Goal: Task Accomplishment & Management: Manage account settings

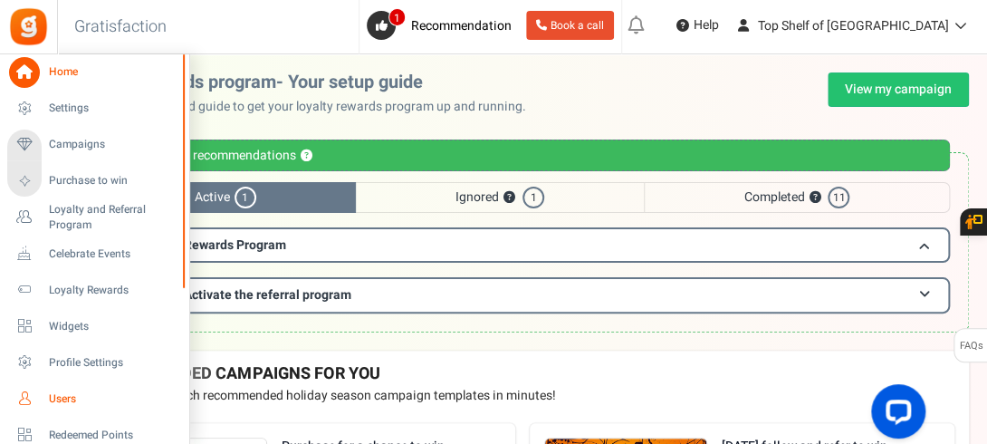
click at [65, 399] on span "Users" at bounding box center [112, 398] width 127 height 15
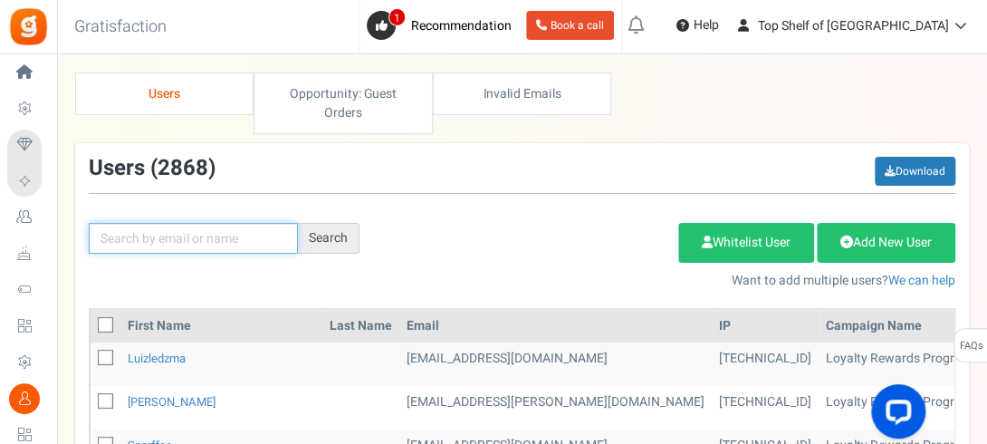
click at [224, 230] on input "text" at bounding box center [193, 238] width 209 height 31
type input "KENT"
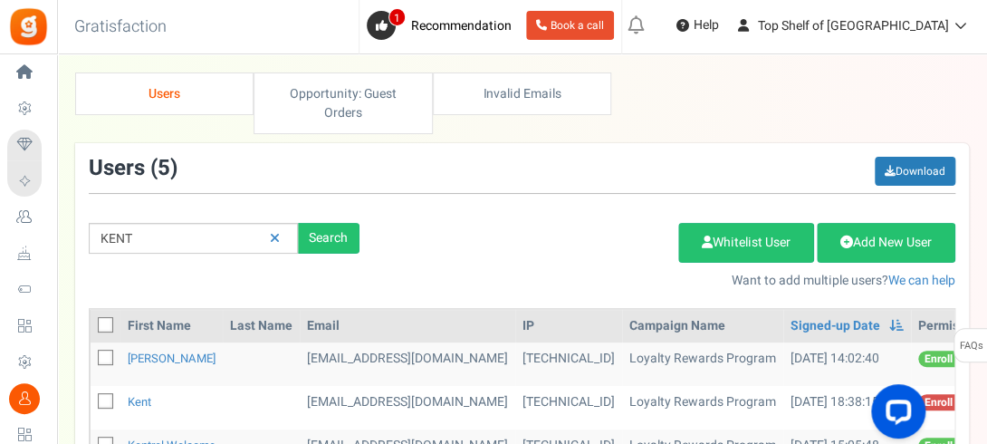
click at [984, 287] on div "× Close Add Points ? First Name Last Name Email Do you want to give Welcome bon…" at bounding box center [522, 354] width 930 height 565
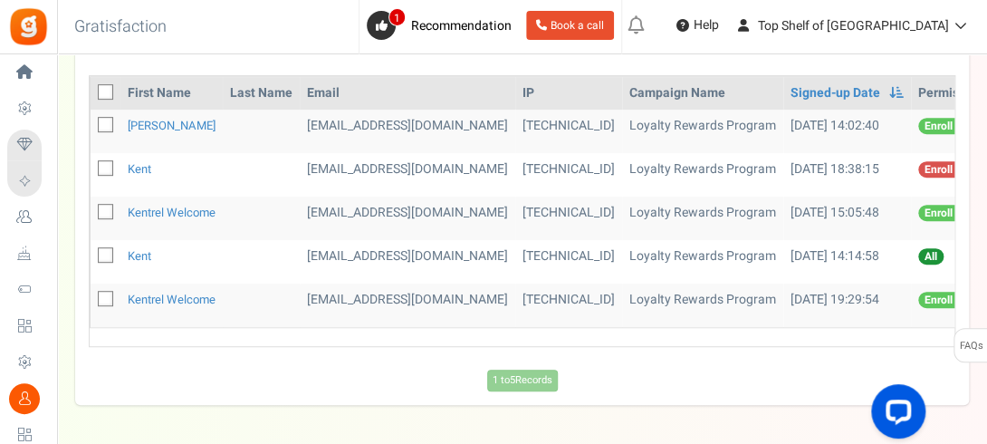
scroll to position [230, 0]
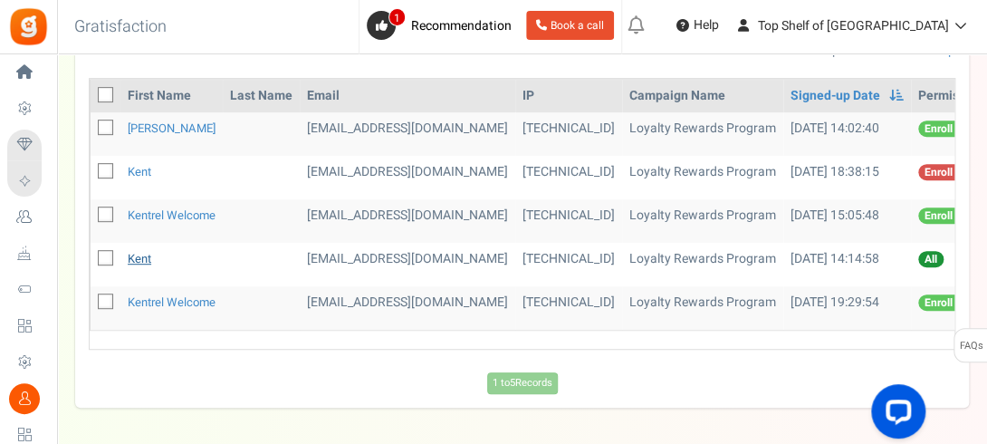
click at [135, 257] on link "Kent" at bounding box center [140, 258] width 24 height 17
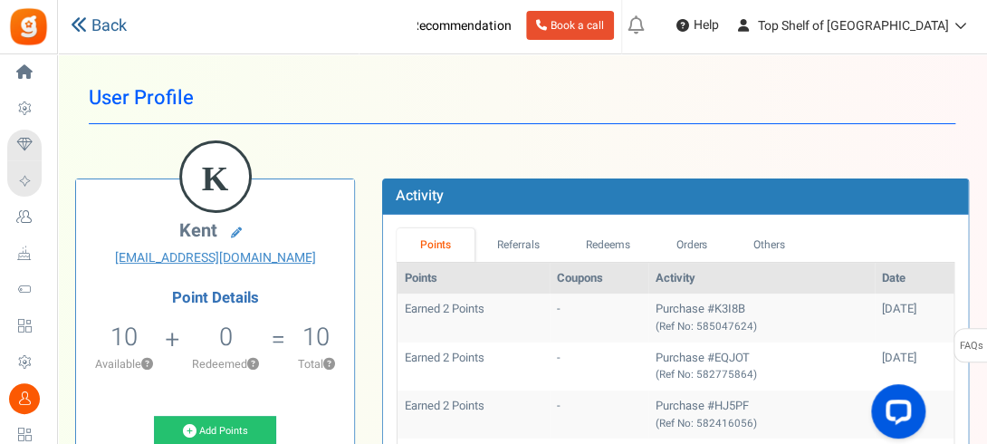
click at [110, 18] on link "Back" at bounding box center [99, 26] width 56 height 24
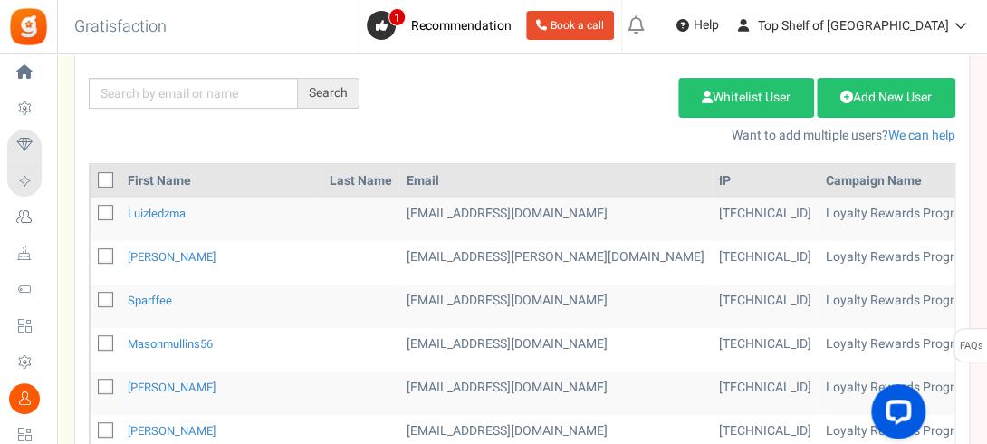
scroll to position [181, 0]
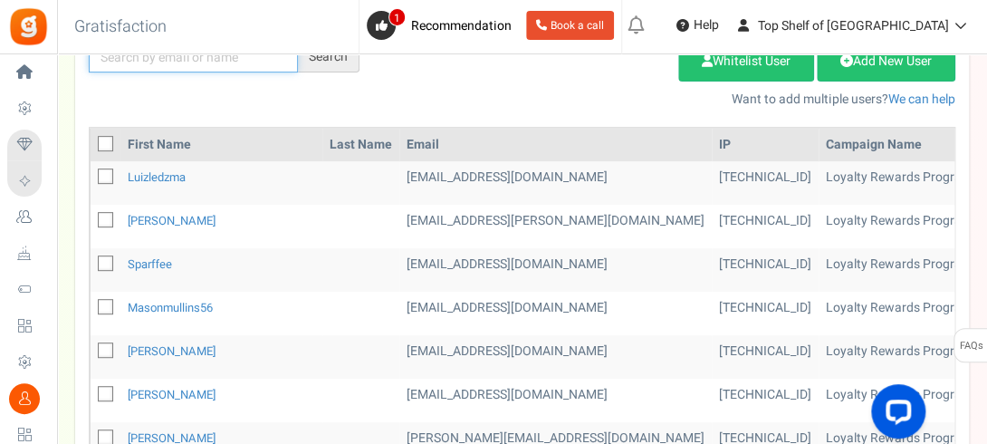
click at [134, 66] on input "text" at bounding box center [193, 57] width 209 height 31
type input "KENT"
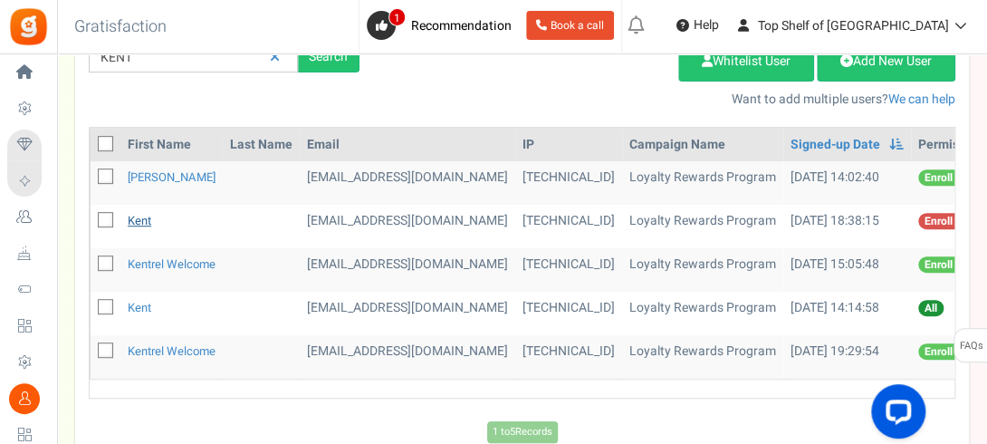
click at [136, 215] on link "Kent" at bounding box center [140, 220] width 24 height 17
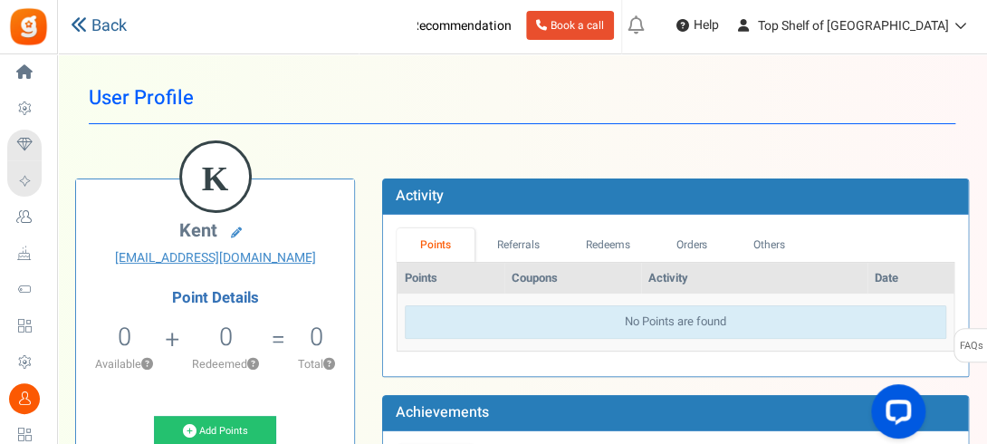
click at [105, 19] on link "Back" at bounding box center [99, 26] width 56 height 24
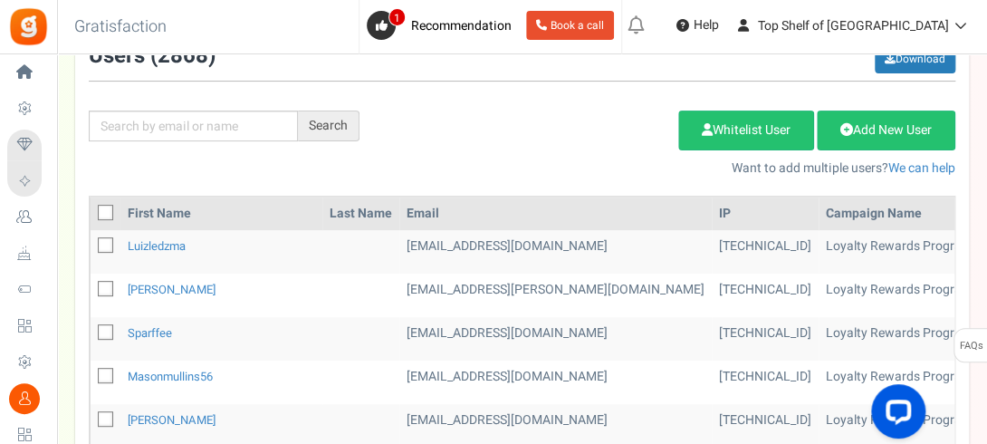
scroll to position [109, 0]
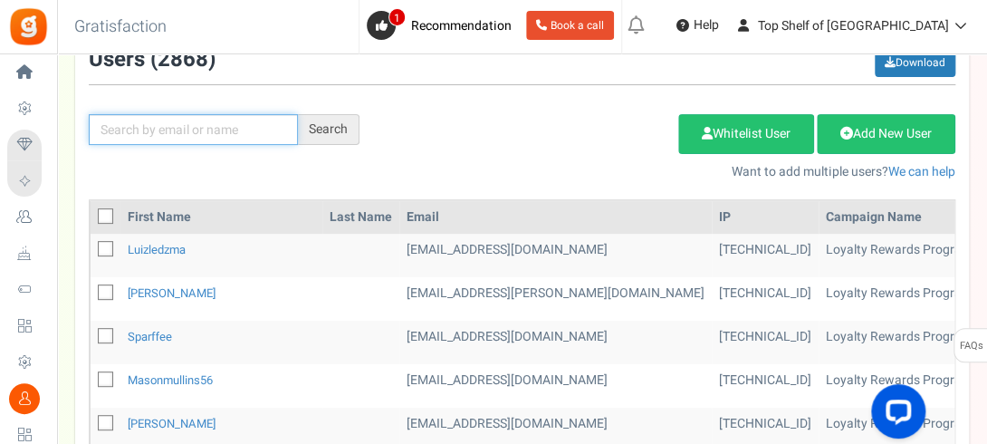
click at [161, 116] on input "text" at bounding box center [193, 129] width 209 height 31
type input "KENT"
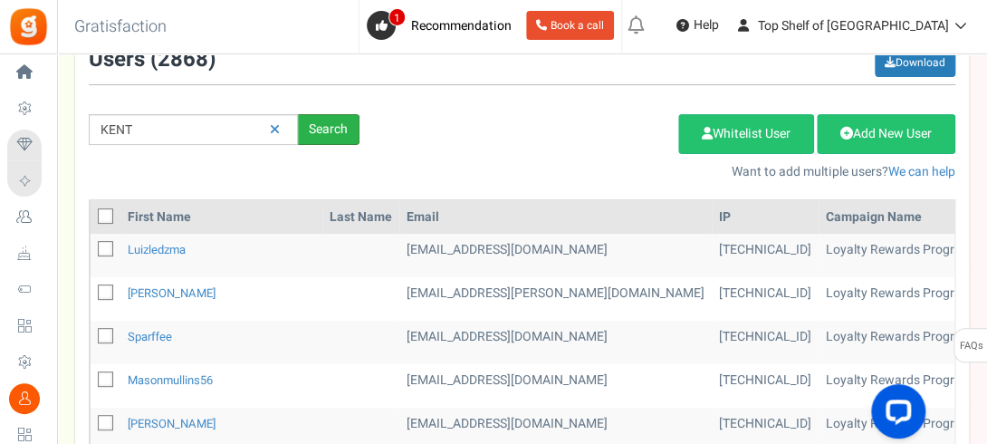
click at [345, 124] on div "Search" at bounding box center [329, 129] width 62 height 31
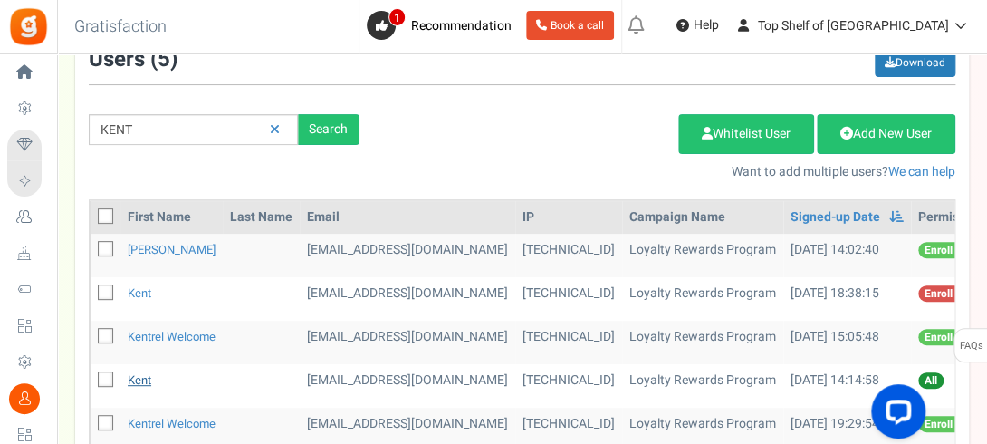
click at [145, 378] on link "Kent" at bounding box center [140, 379] width 24 height 17
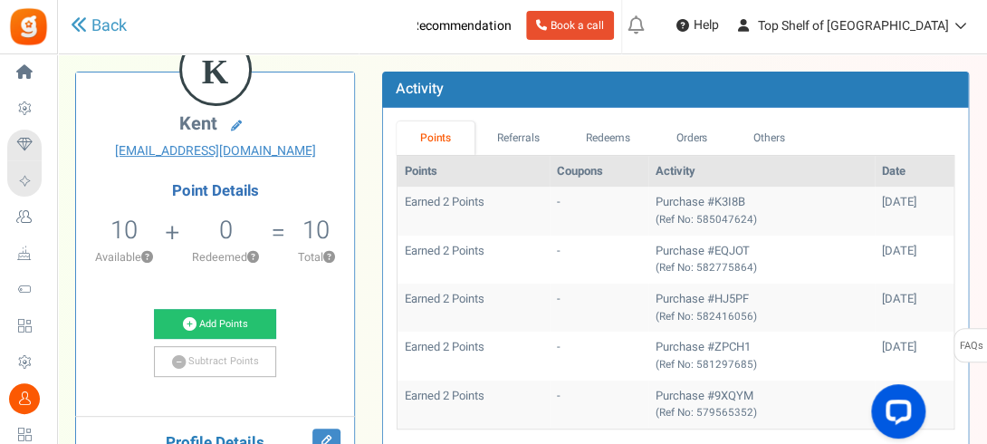
scroll to position [109, 0]
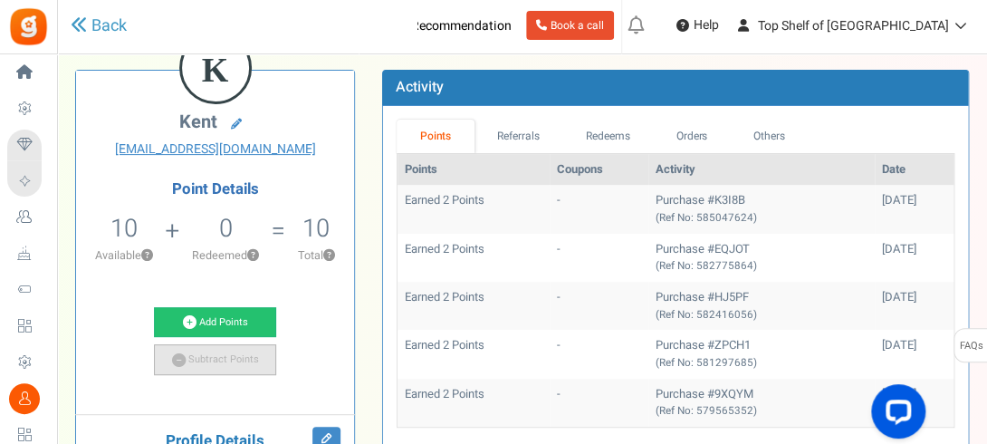
click at [222, 352] on link "Subtract Points" at bounding box center [215, 359] width 123 height 31
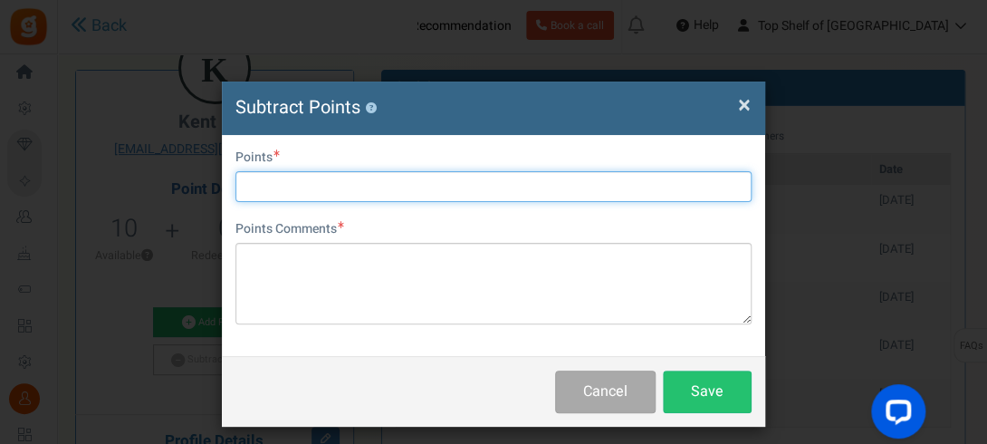
click at [290, 196] on input "text" at bounding box center [493, 186] width 516 height 31
type input "10"
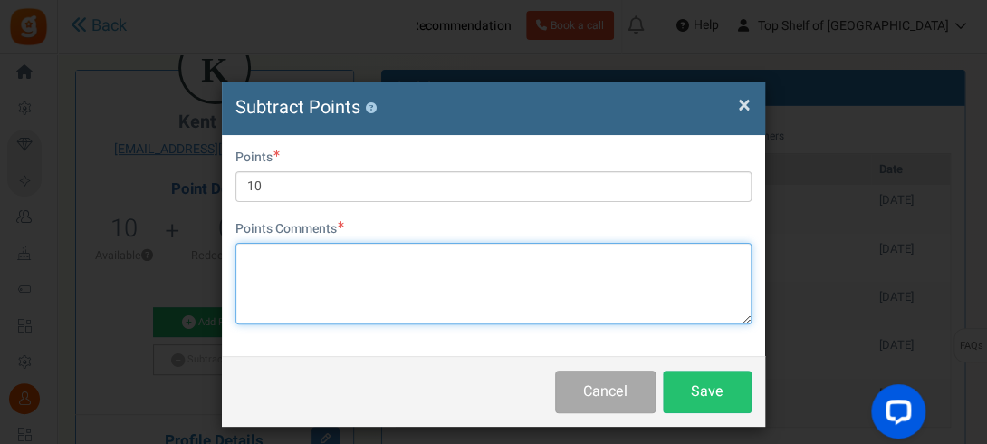
click at [295, 252] on textarea at bounding box center [493, 283] width 516 height 81
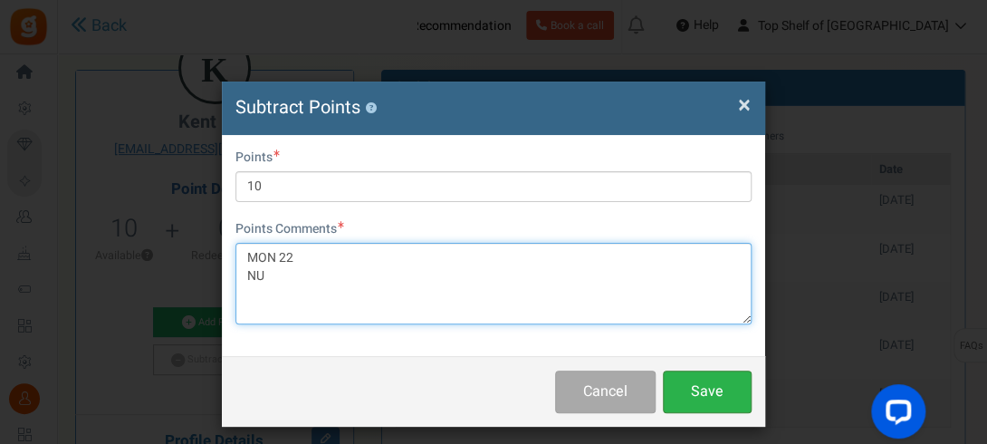
type textarea "MON 22 NU"
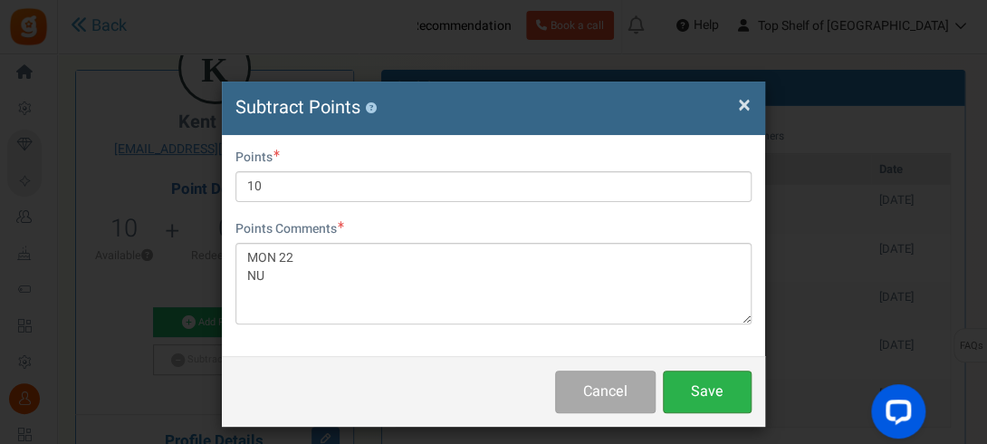
click at [703, 381] on button "Save" at bounding box center [707, 391] width 89 height 43
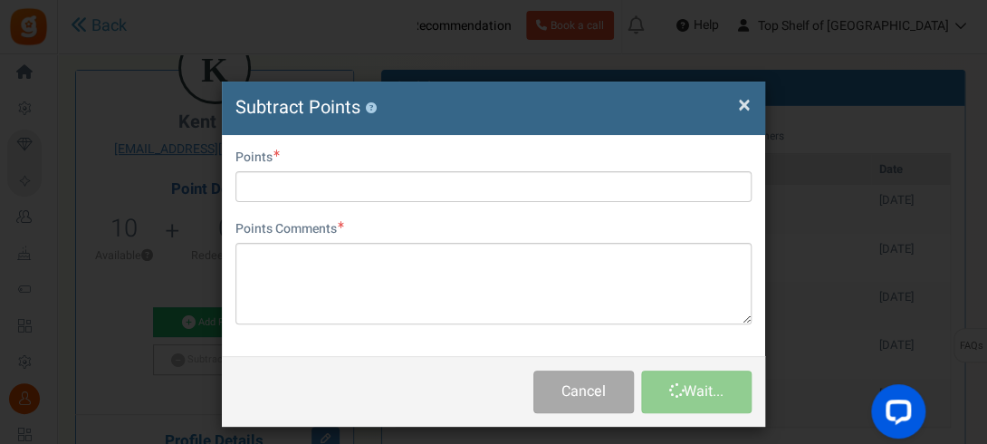
scroll to position [0, 0]
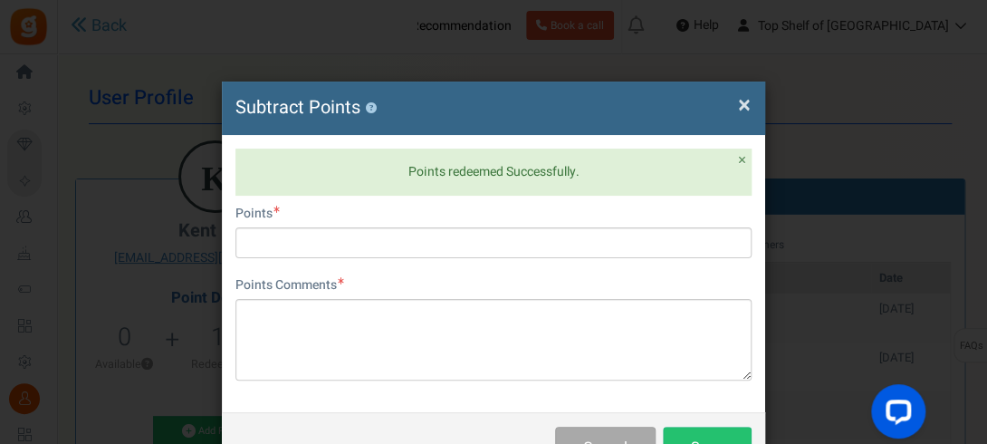
click at [739, 103] on span "×" at bounding box center [744, 105] width 13 height 34
